Goal: Task Accomplishment & Management: Use online tool/utility

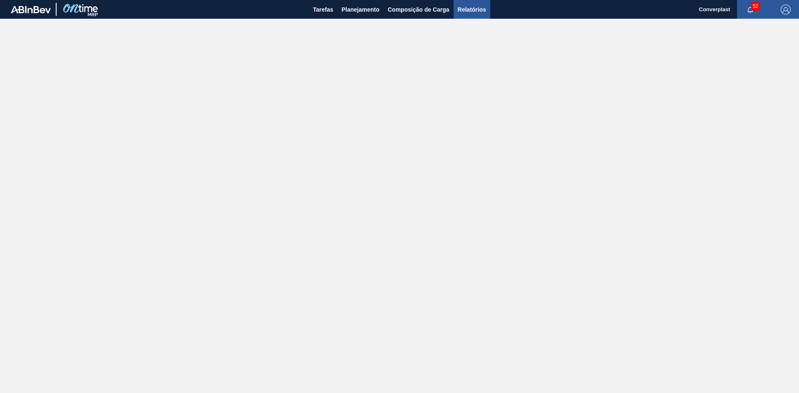
click at [471, 12] on span "Relatórios" at bounding box center [472, 10] width 28 height 10
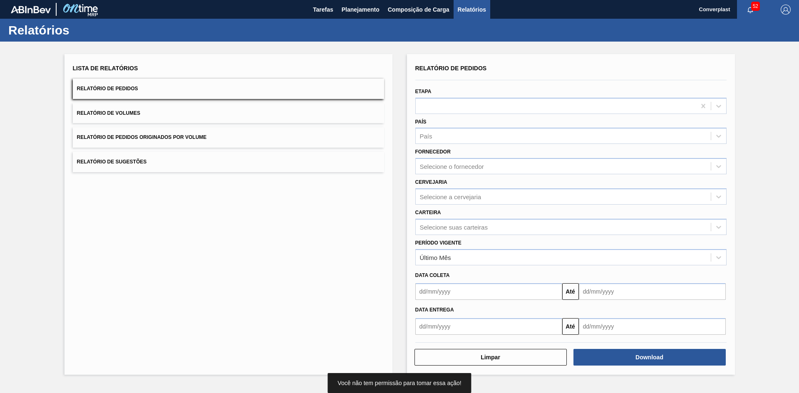
click at [435, 291] on input "text" at bounding box center [488, 292] width 147 height 17
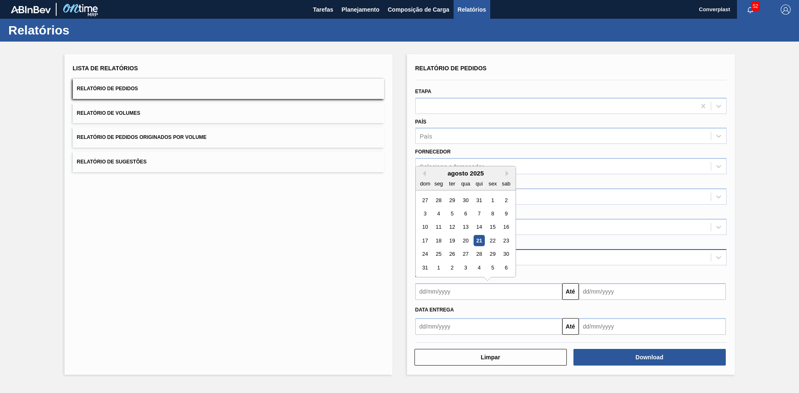
click at [528, 259] on div "Último Mês" at bounding box center [563, 257] width 295 height 12
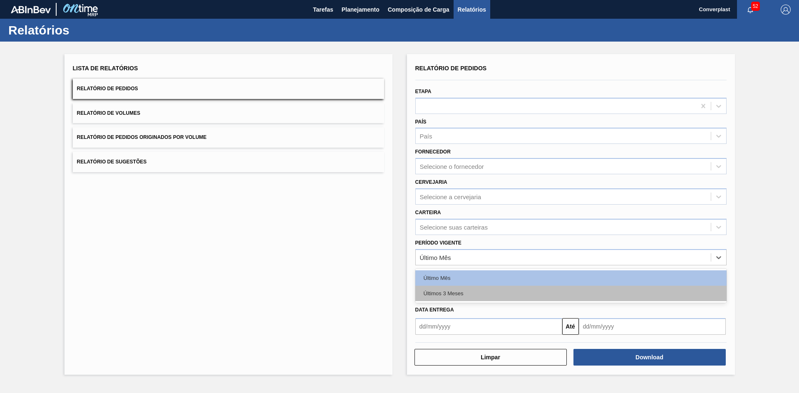
click at [513, 292] on div "Últimos 3 Meses" at bounding box center [570, 293] width 311 height 15
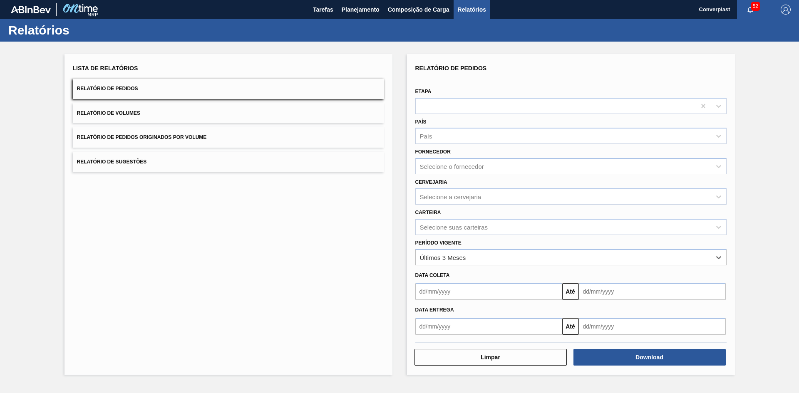
click at [507, 286] on input "text" at bounding box center [488, 292] width 147 height 17
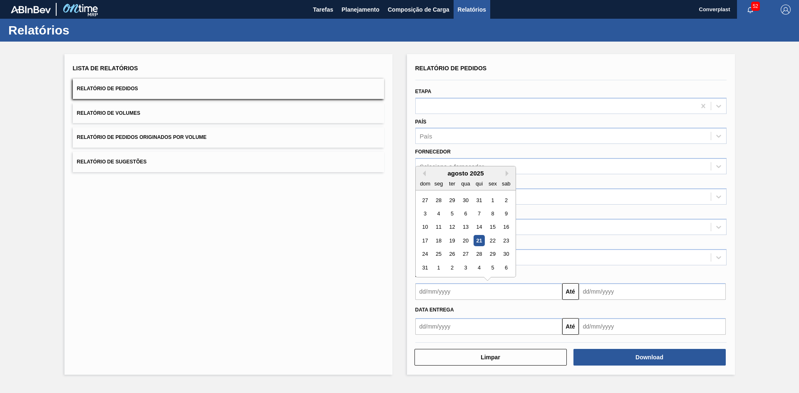
click at [426, 172] on div "agosto 2025" at bounding box center [466, 173] width 100 height 7
click at [425, 173] on button "Previous Month" at bounding box center [423, 174] width 6 height 6
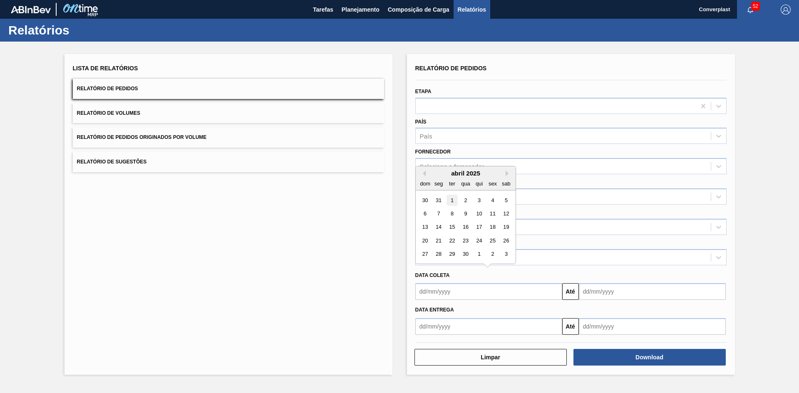
click at [453, 202] on div "1" at bounding box center [451, 200] width 11 height 11
type input "[DATE]"
click at [619, 291] on input "text" at bounding box center [652, 292] width 147 height 17
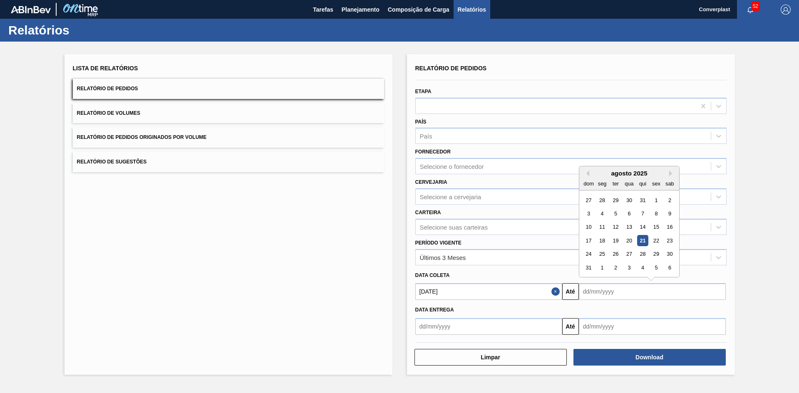
click at [669, 175] on div "agosto 2025" at bounding box center [630, 173] width 100 height 7
click at [670, 175] on button "Next Month" at bounding box center [672, 174] width 6 height 6
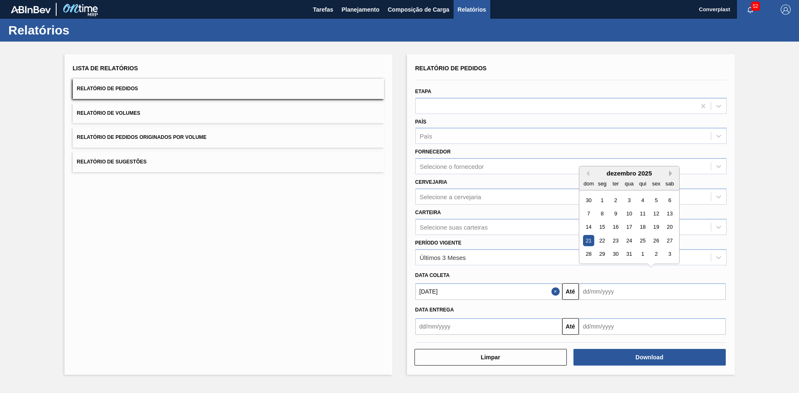
click at [671, 175] on button "Next Month" at bounding box center [672, 174] width 6 height 6
click at [669, 256] on div "31" at bounding box center [669, 254] width 11 height 11
type input "[DATE]"
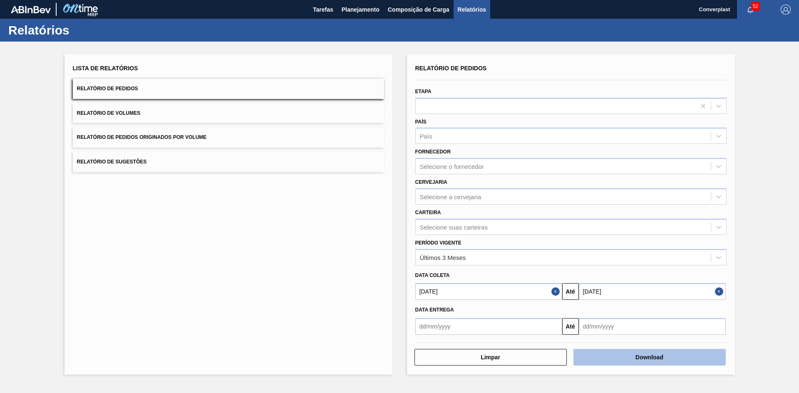
click at [624, 362] on button "Download" at bounding box center [650, 357] width 152 height 17
